Goal: Ask a question

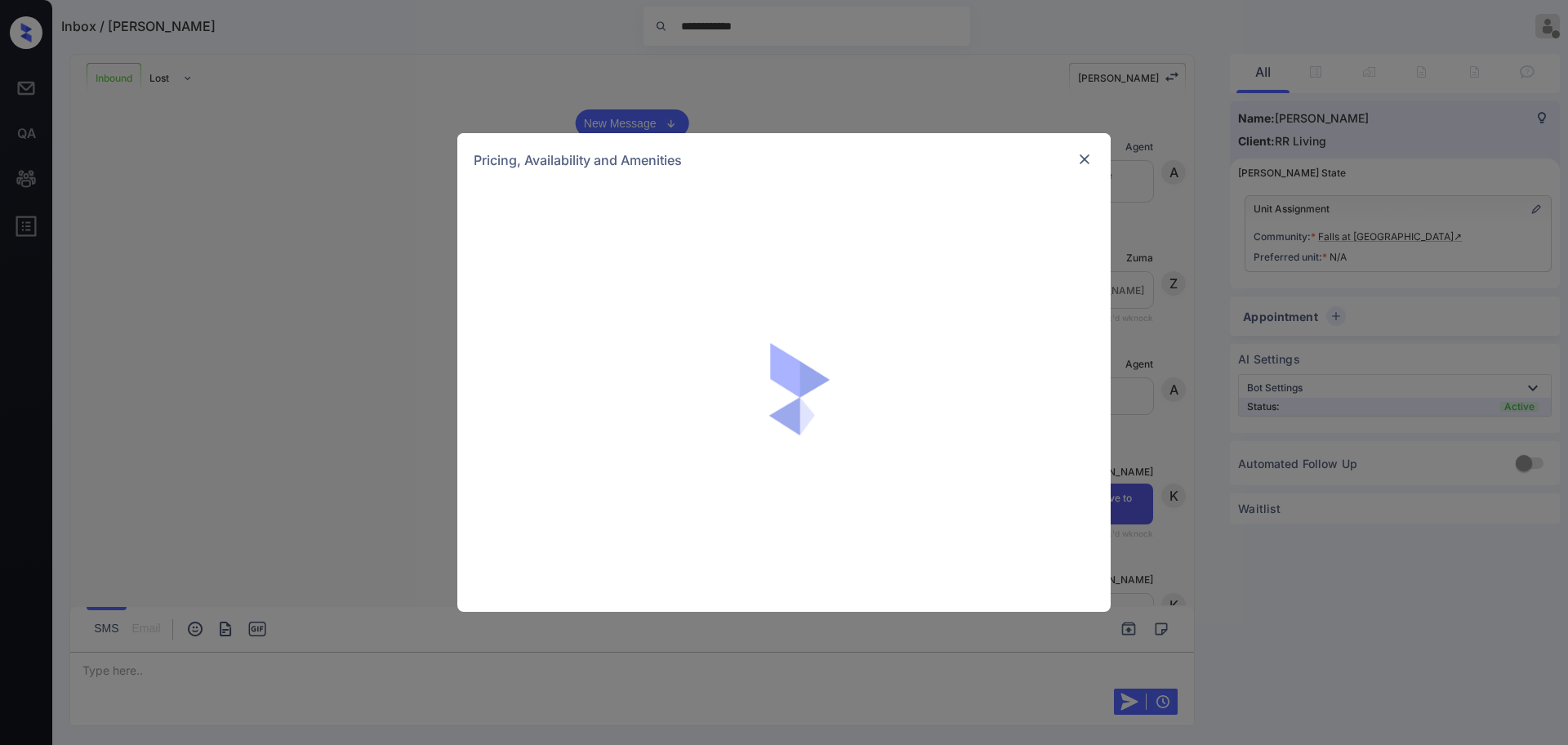
scroll to position [707, 0]
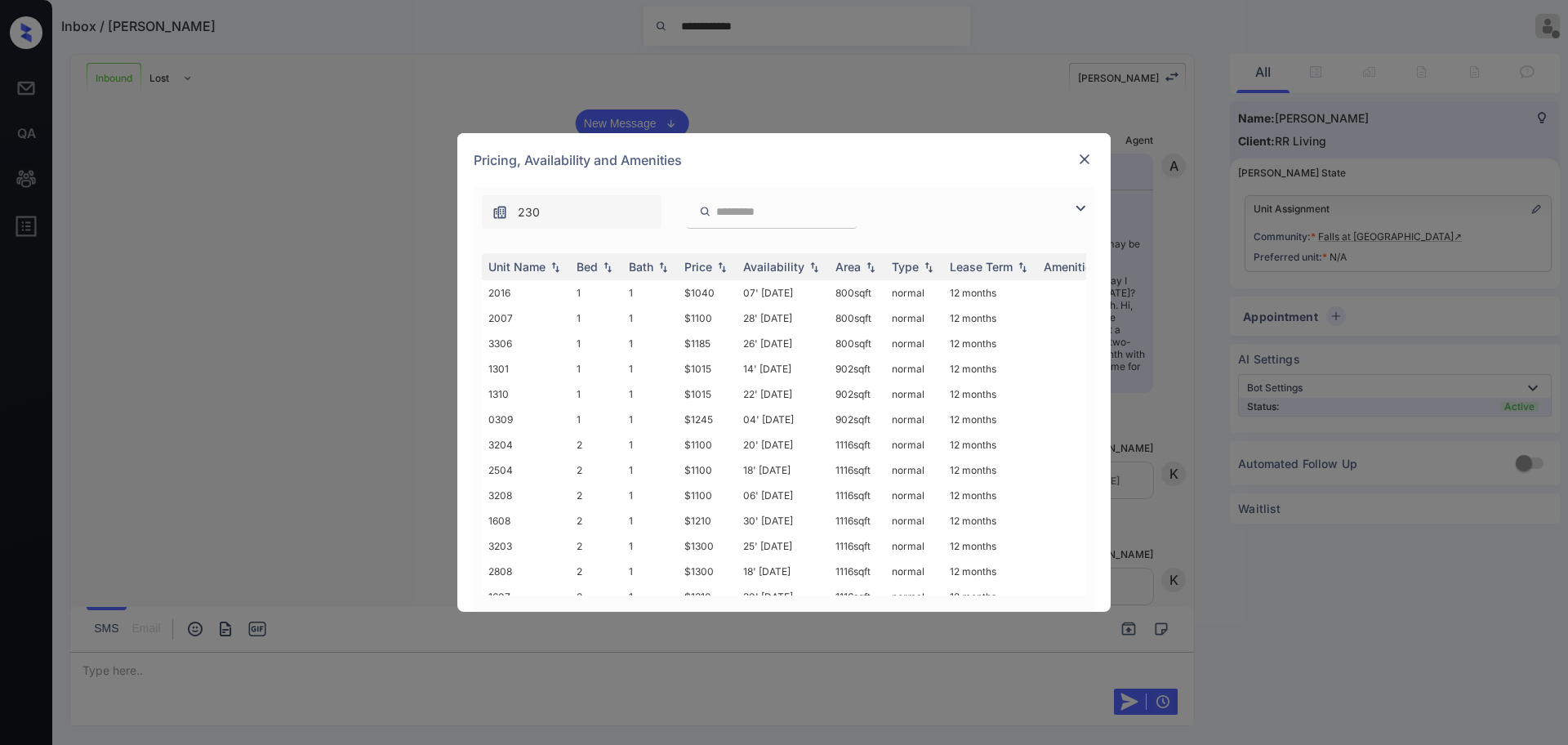
click at [1072, 211] on img at bounding box center [1080, 208] width 19 height 19
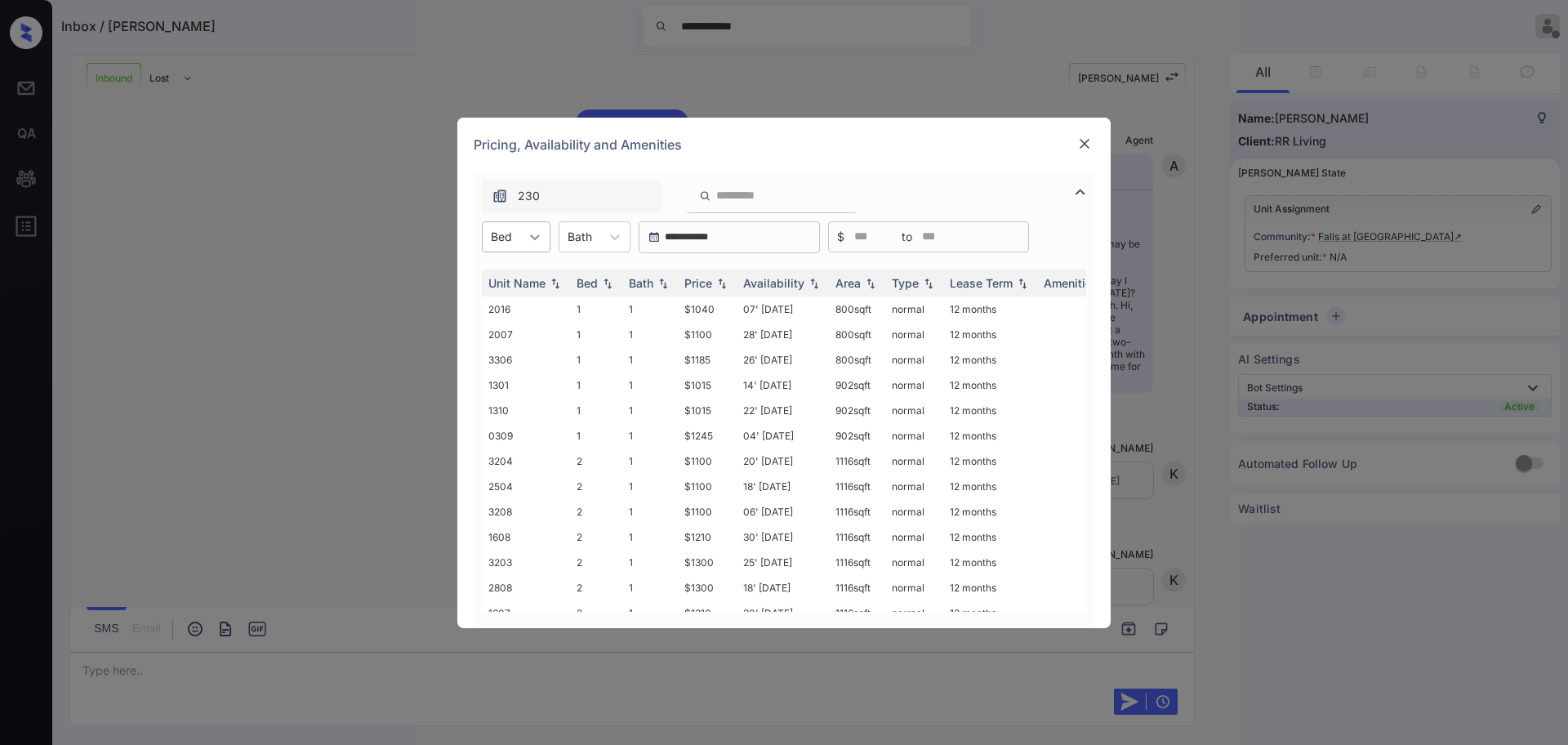
click at [527, 244] on icon at bounding box center [535, 238] width 17 height 17
click at [500, 353] on td "3306" at bounding box center [526, 359] width 88 height 25
click at [517, 239] on div "Bed" at bounding box center [502, 237] width 38 height 24
click at [516, 322] on div "3" at bounding box center [516, 336] width 69 height 30
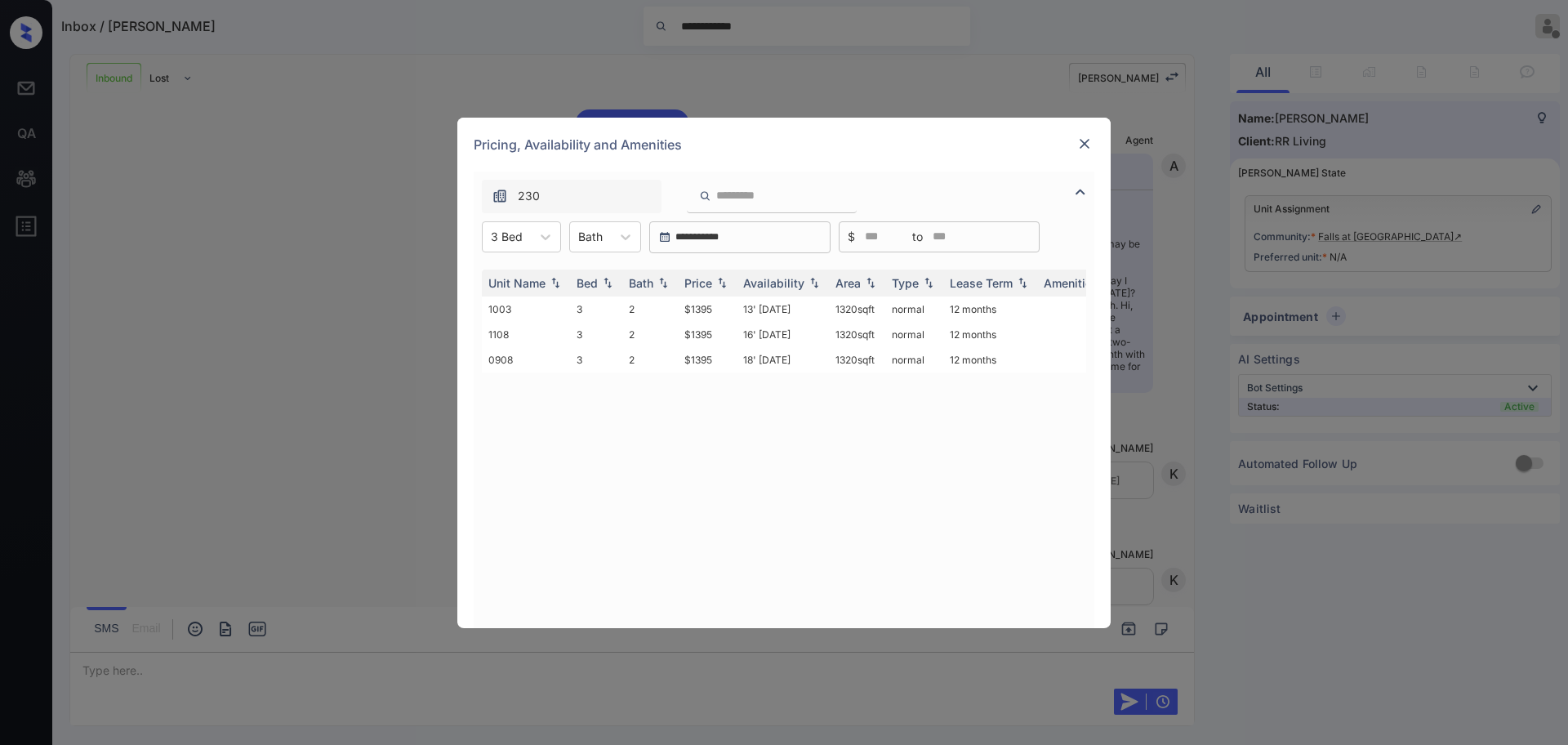
click at [1088, 145] on img at bounding box center [1085, 144] width 17 height 17
